Goal: Information Seeking & Learning: Learn about a topic

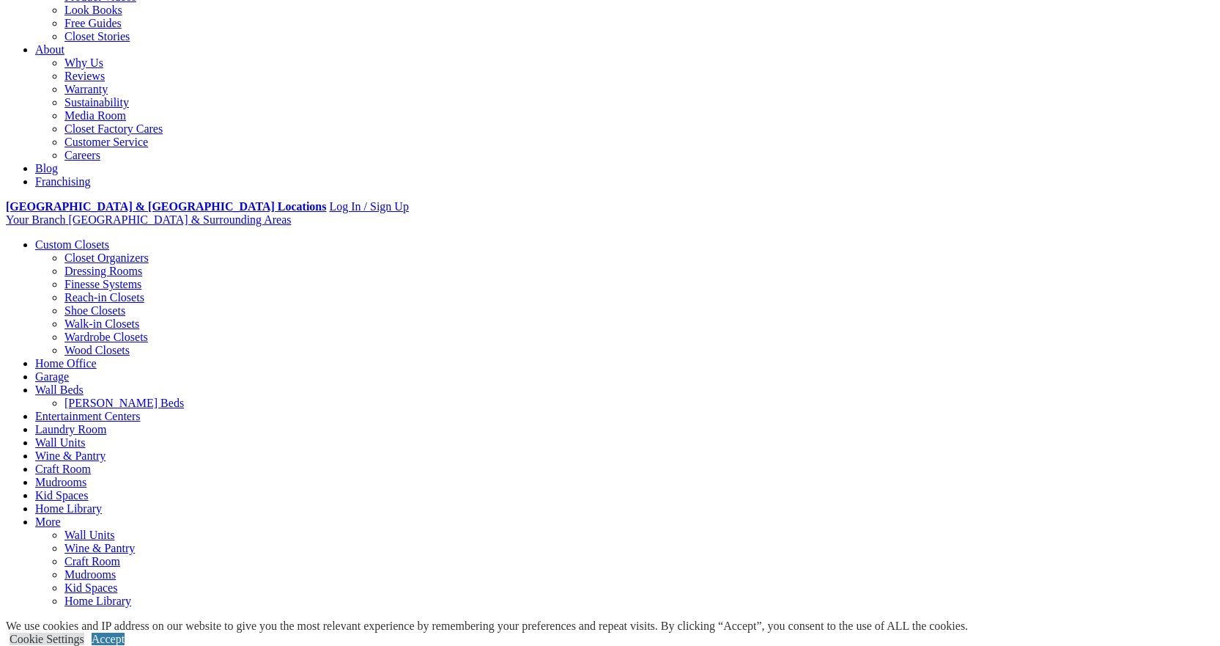
scroll to position [366, 0]
click at [120, 618] on span "Schedule a Free Consult (opens a dropdown menu)" at bounding box center [120, 624] width 0 height 12
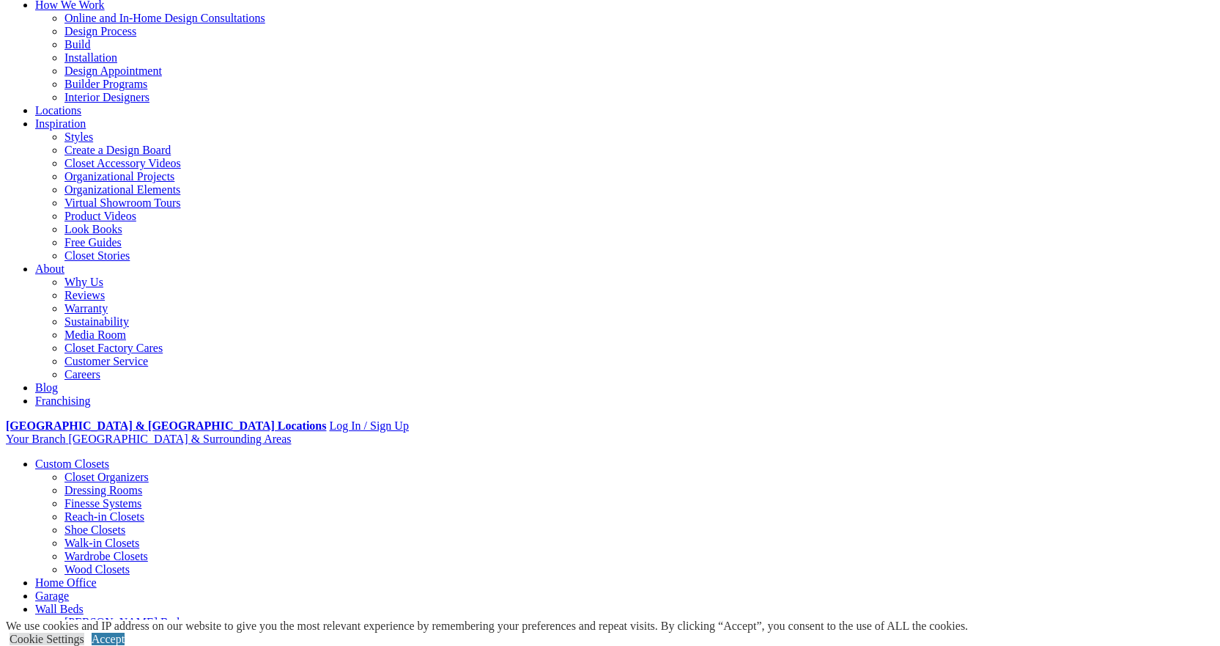
scroll to position [0, 0]
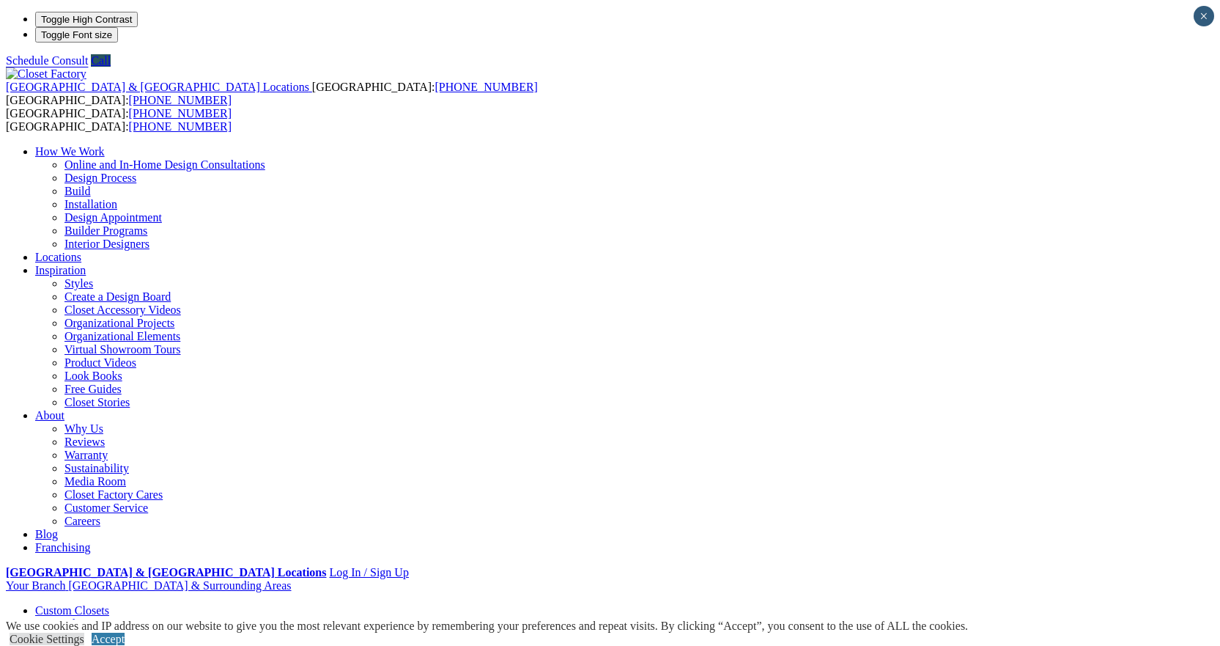
click at [125, 632] on link "Accept" at bounding box center [108, 638] width 33 height 12
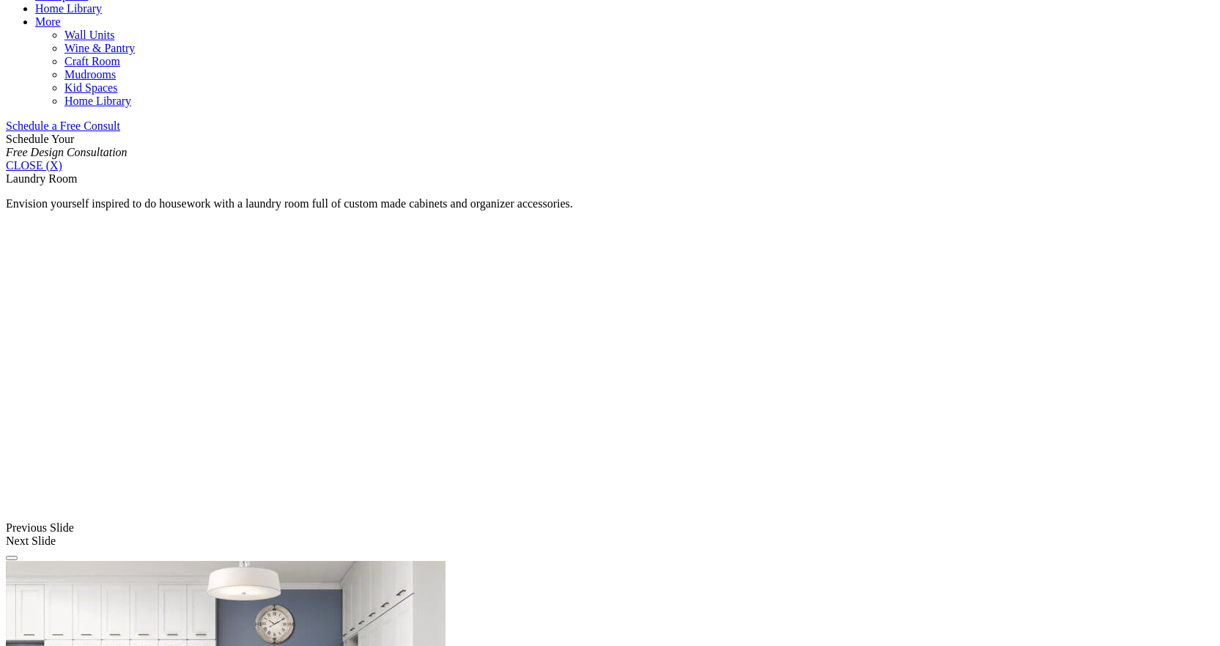
scroll to position [953, 0]
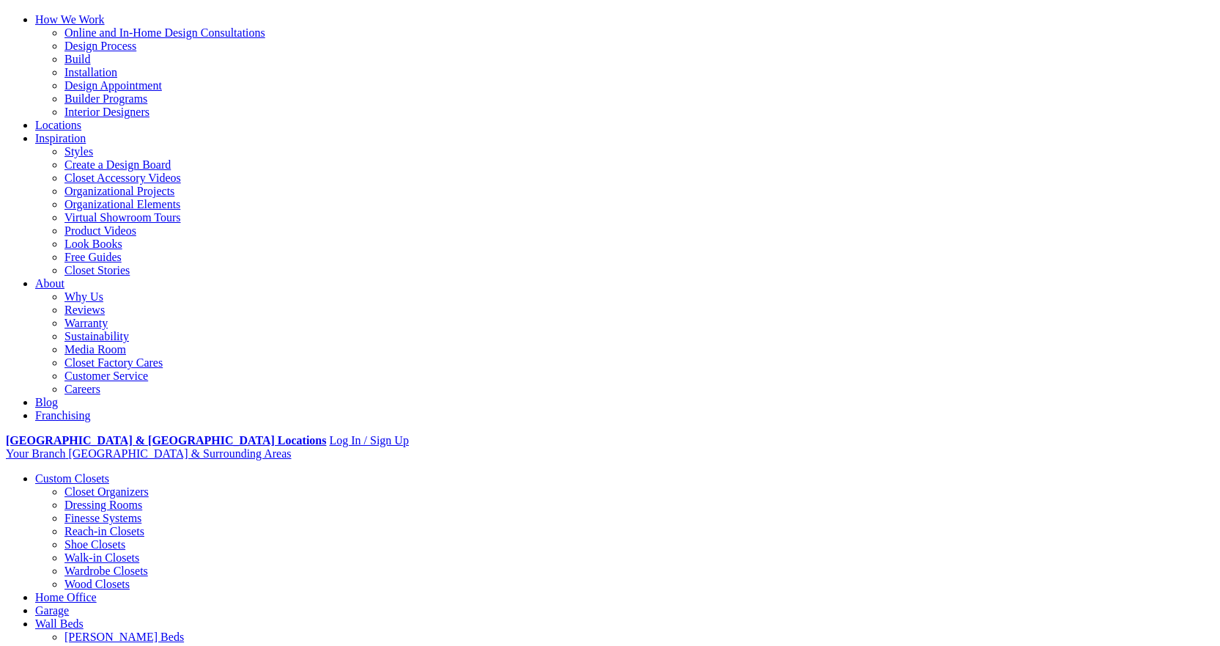
scroll to position [0, 0]
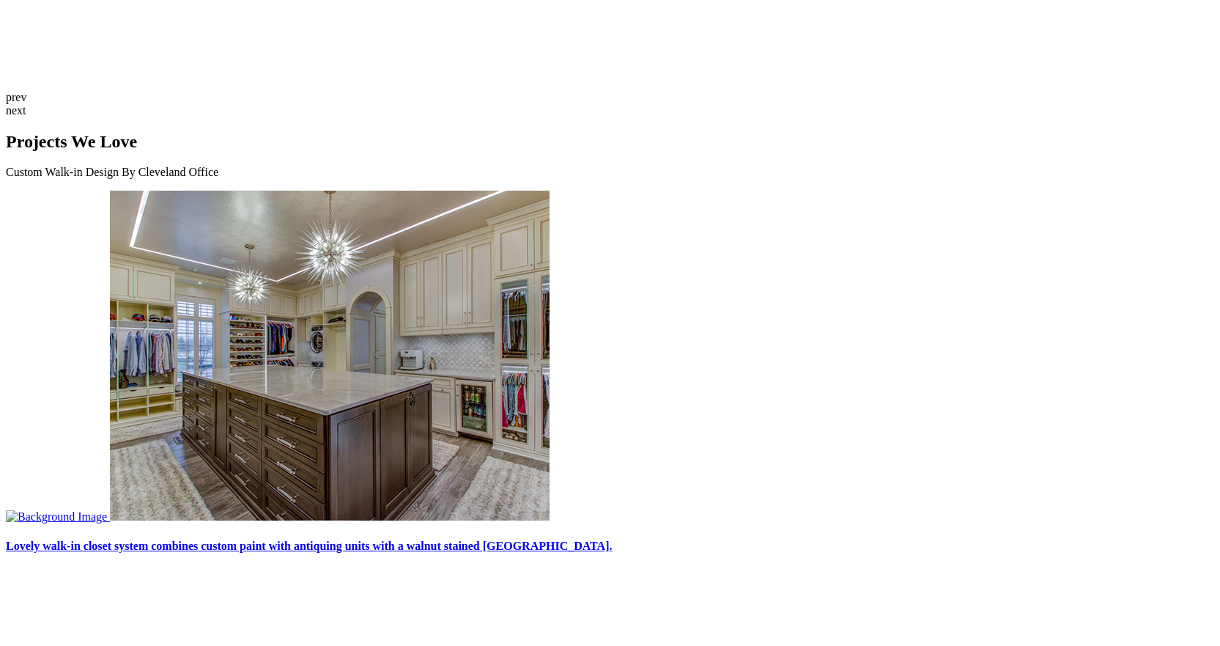
scroll to position [3943, 0]
